Goal: Find specific page/section: Find specific page/section

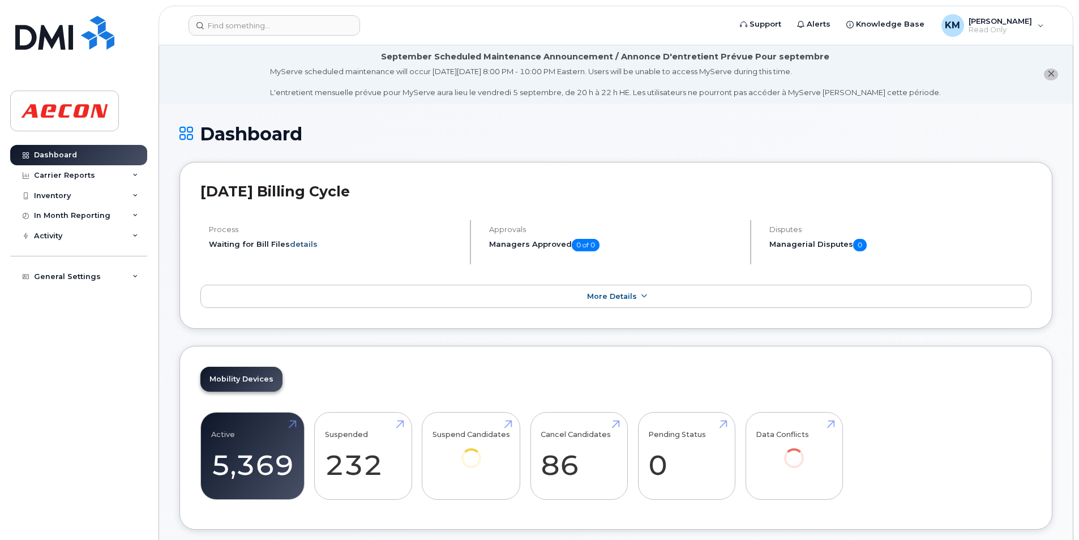
click at [310, 242] on link "details" at bounding box center [304, 243] width 28 height 9
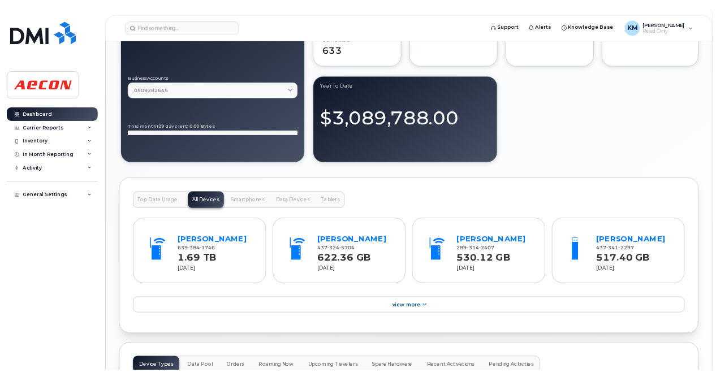
scroll to position [1075, 0]
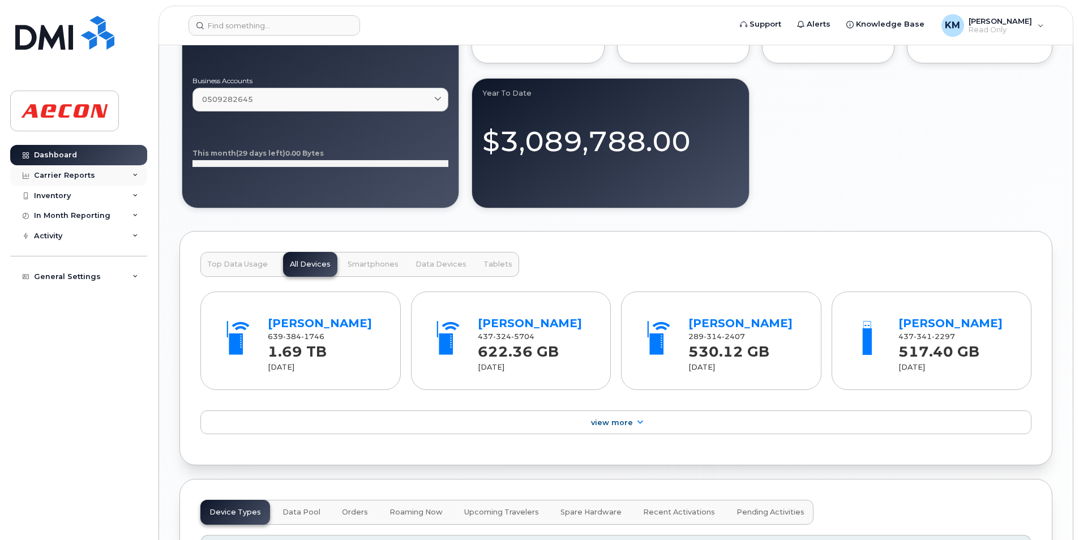
click at [85, 178] on div "Carrier Reports" at bounding box center [64, 175] width 61 height 9
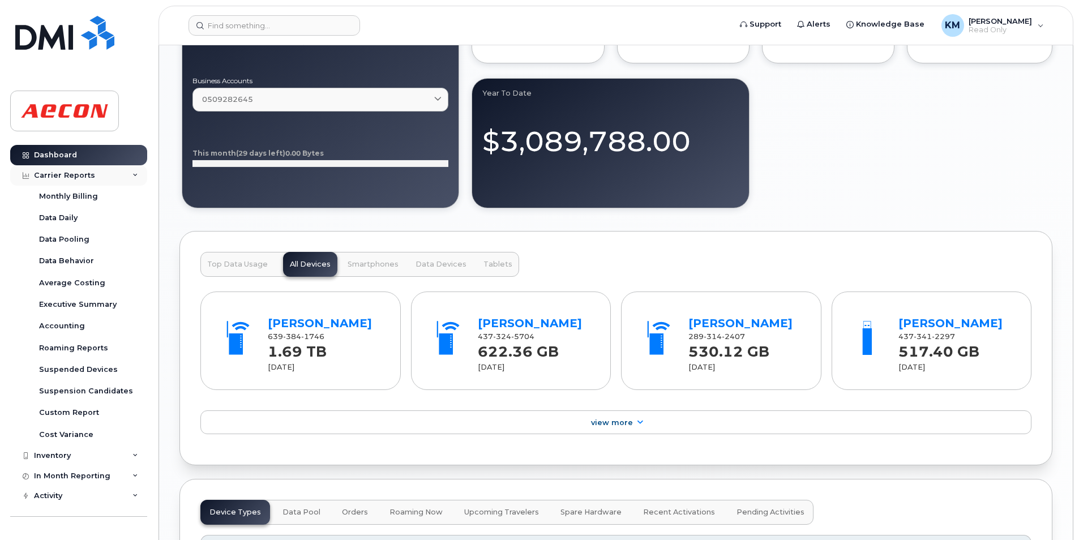
click at [85, 178] on div "Carrier Reports" at bounding box center [64, 175] width 61 height 9
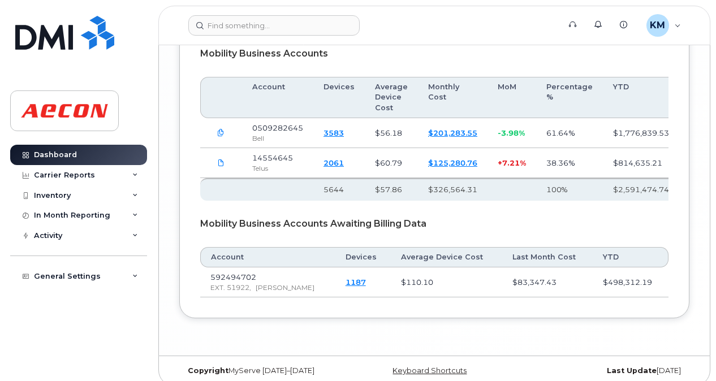
scroll to position [2287, 0]
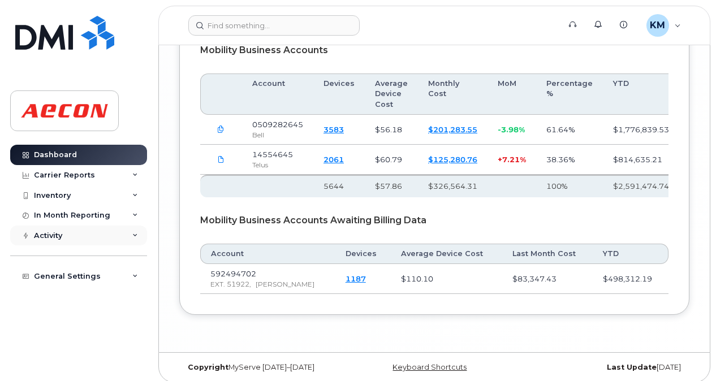
click at [118, 234] on div "Activity" at bounding box center [78, 236] width 137 height 20
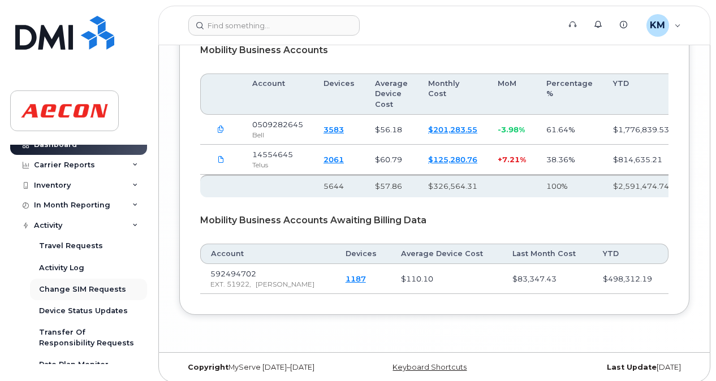
scroll to position [0, 0]
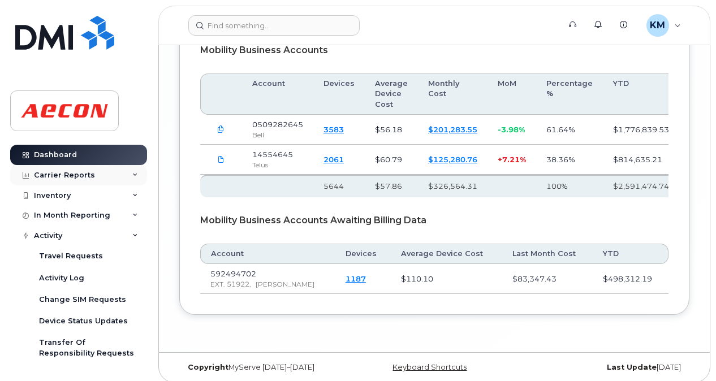
click at [127, 170] on div "Carrier Reports" at bounding box center [78, 175] width 137 height 20
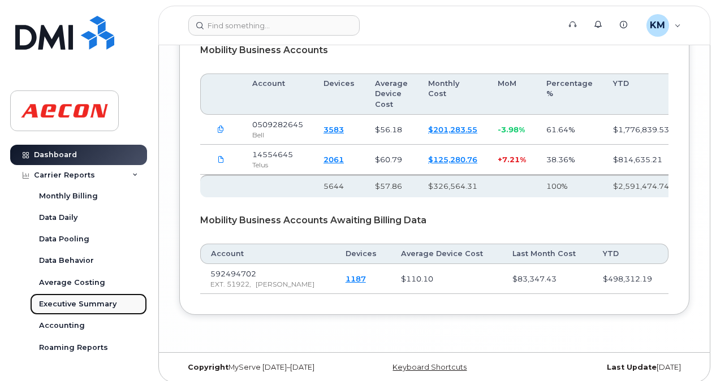
click at [98, 311] on link "Executive Summary" at bounding box center [88, 305] width 117 height 22
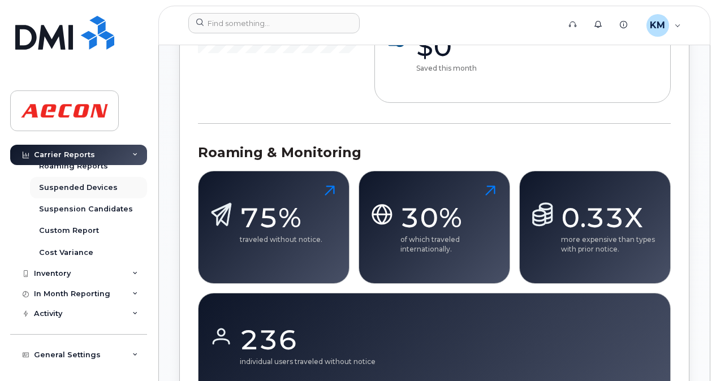
scroll to position [182, 0]
